Goal: Task Accomplishment & Management: Manage account settings

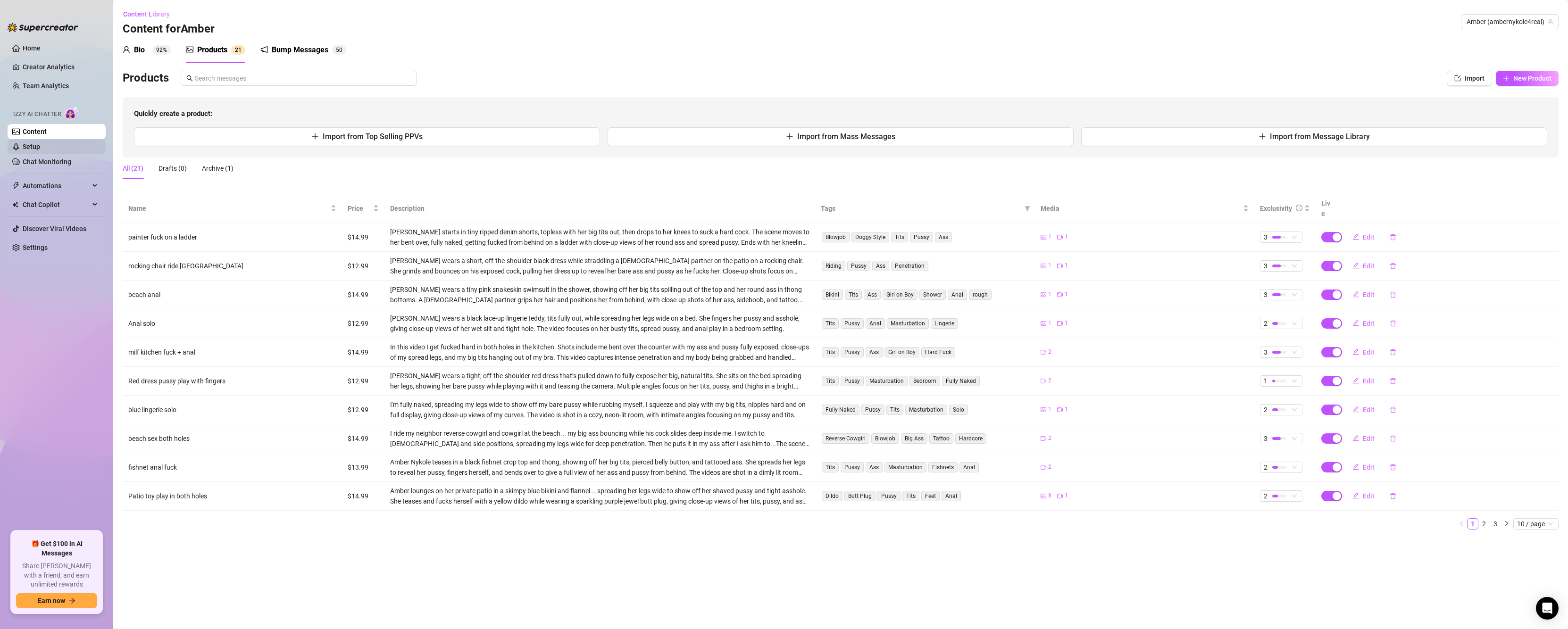
click at [37, 143] on link "Setup" at bounding box center [31, 147] width 18 height 7
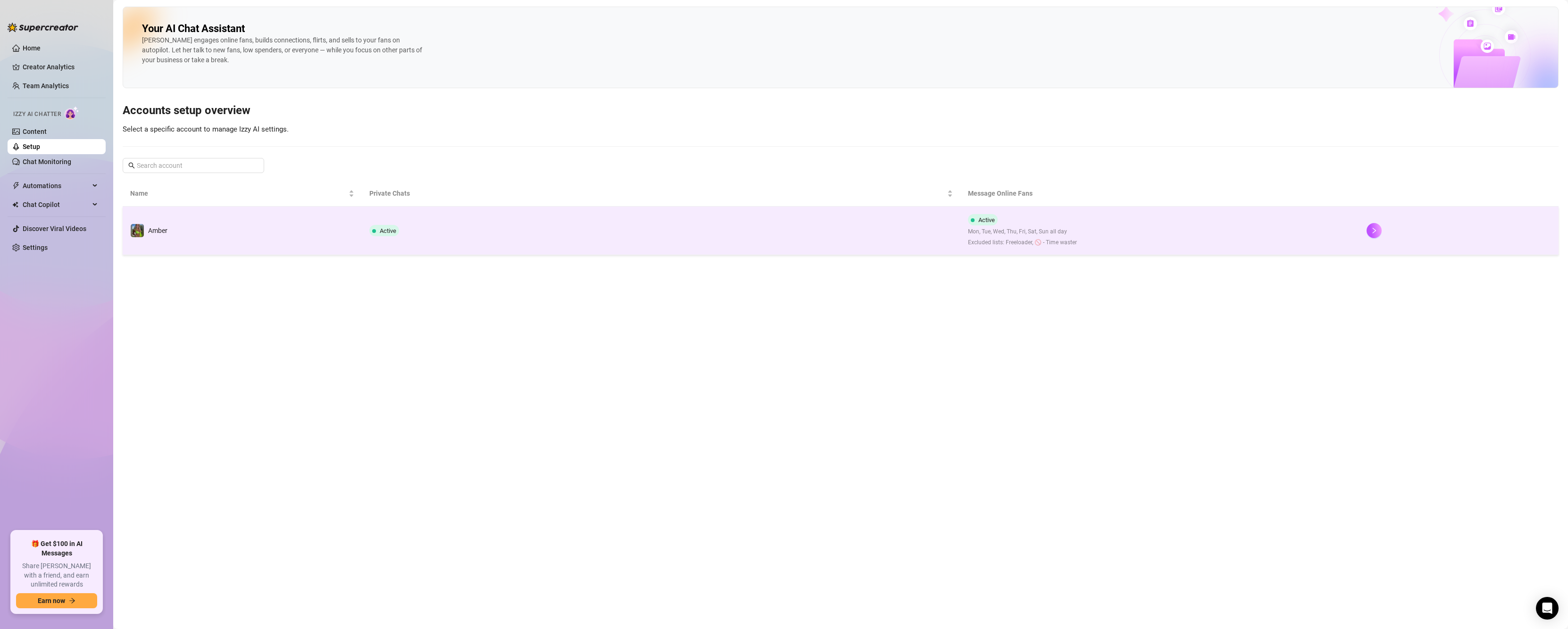
click at [304, 228] on td "Amber" at bounding box center [242, 231] width 239 height 49
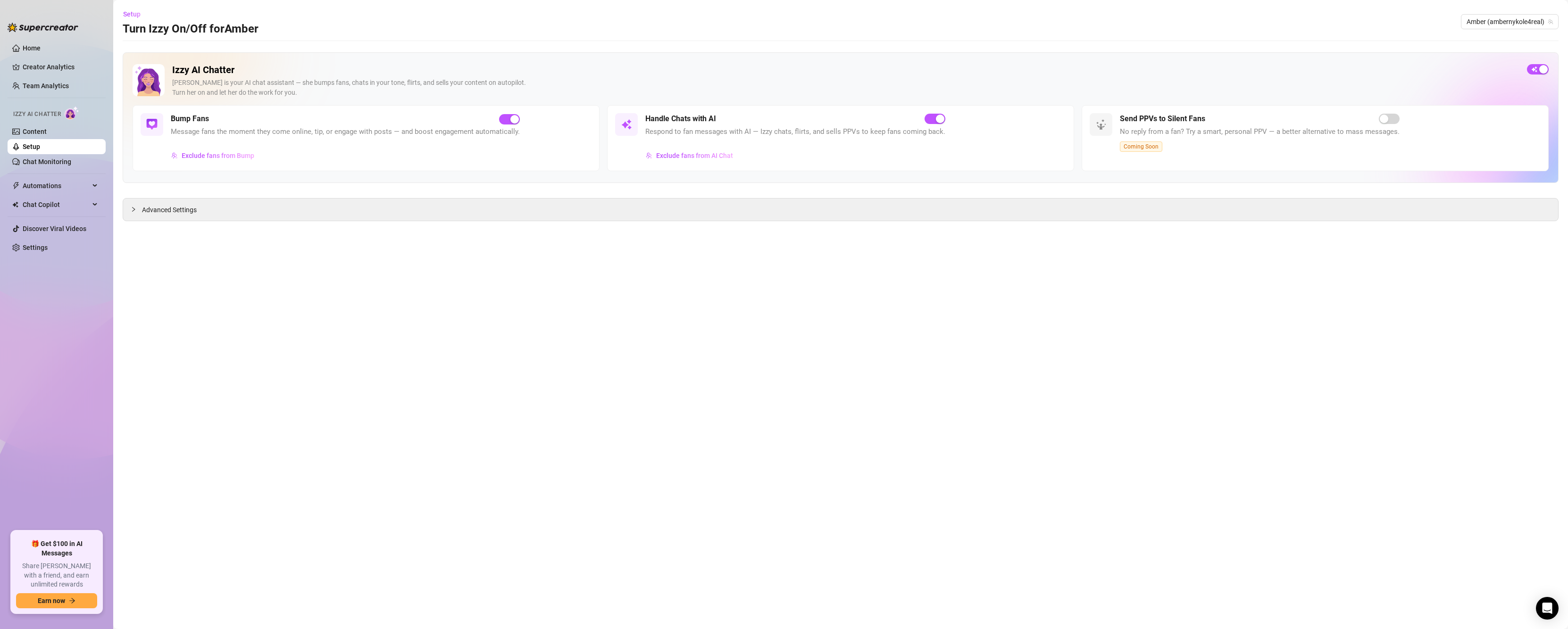
drag, startPoint x: 503, startPoint y: 119, endPoint x: 569, endPoint y: 113, distance: 66.3
click at [508, 119] on button "button" at bounding box center [509, 119] width 21 height 10
